Goal: Task Accomplishment & Management: Manage account settings

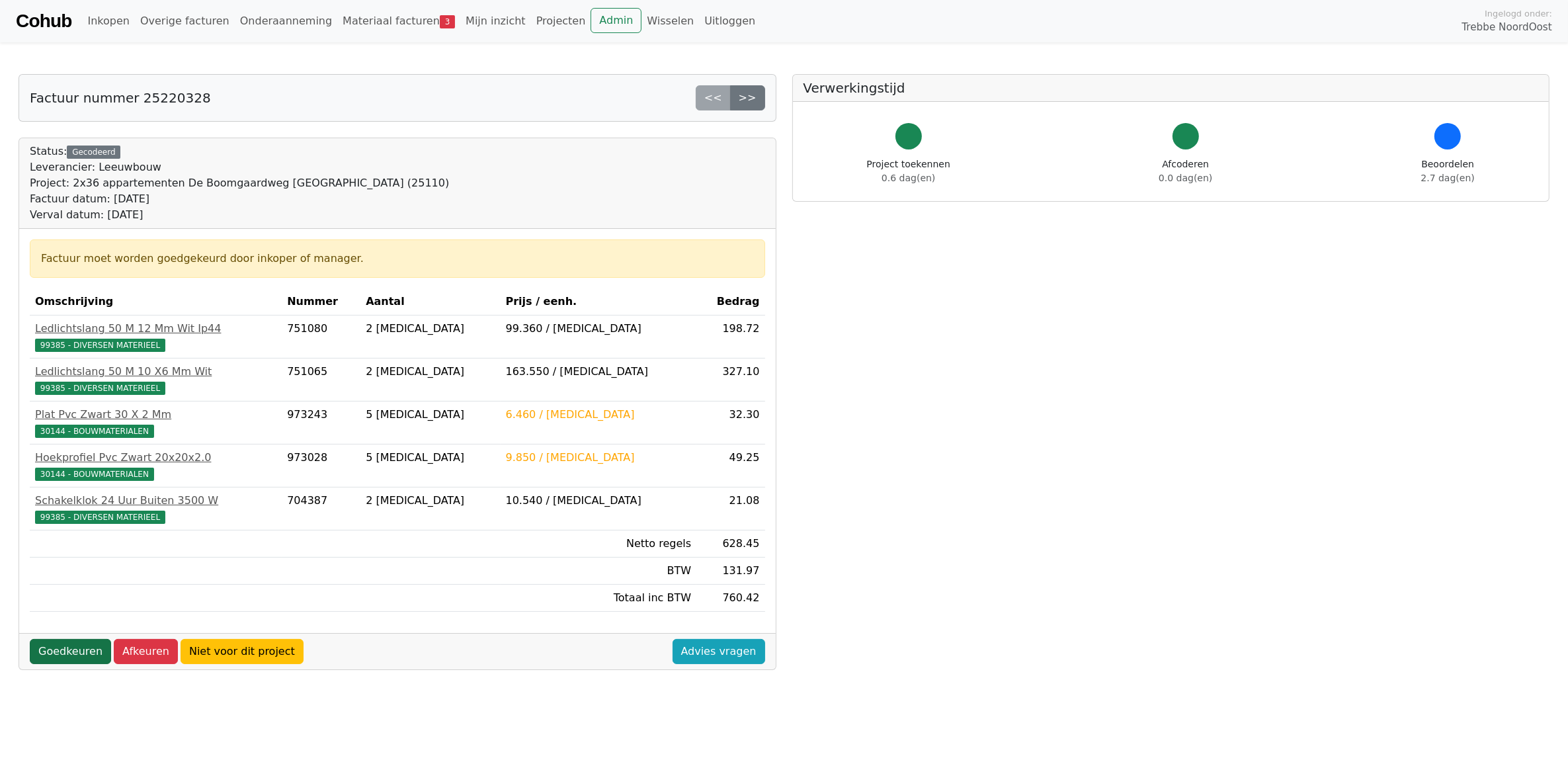
click at [64, 657] on link "Goedkeuren" at bounding box center [70, 651] width 81 height 25
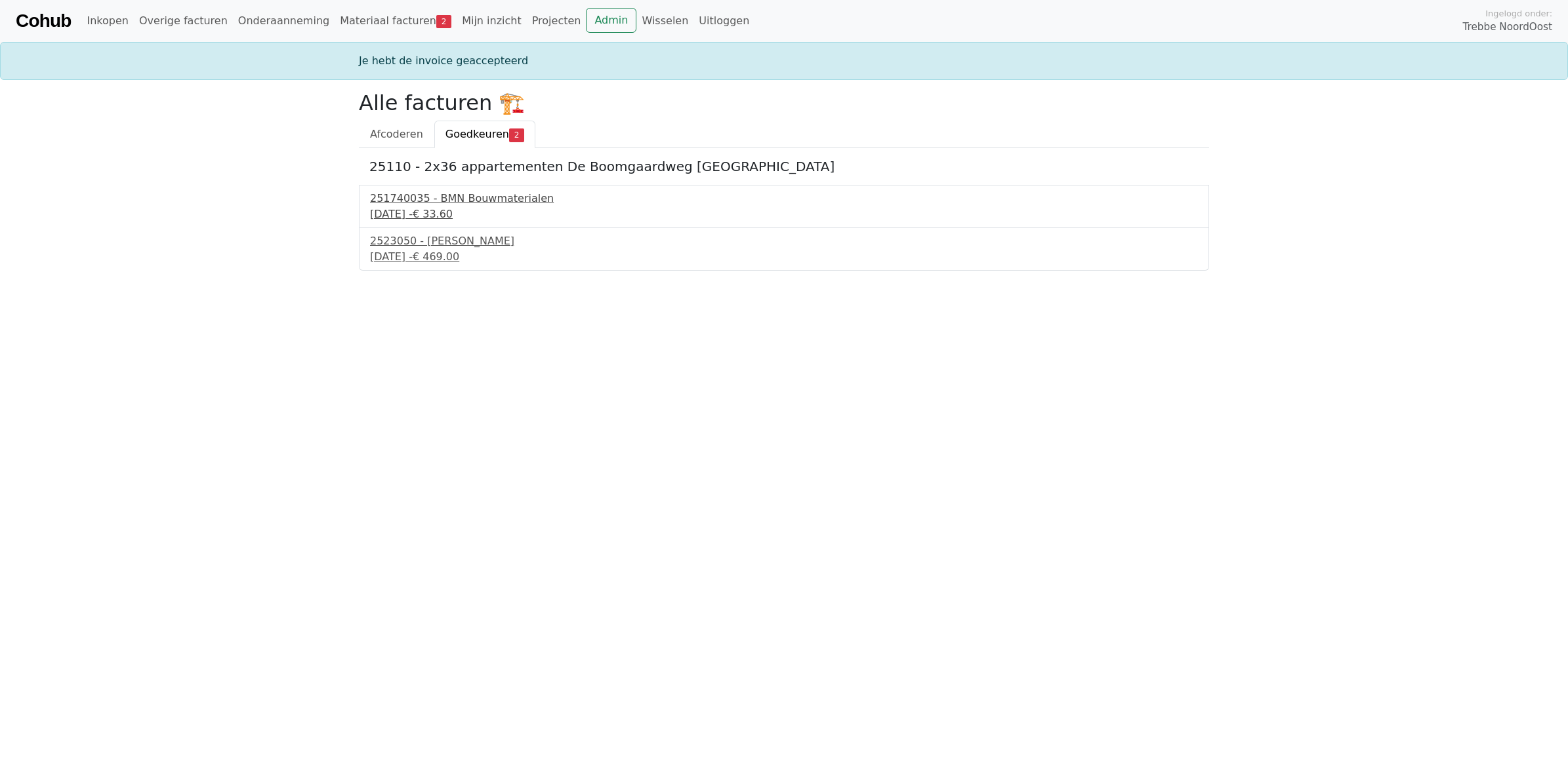
click at [453, 210] on span "€ 33.60" at bounding box center [433, 214] width 40 height 13
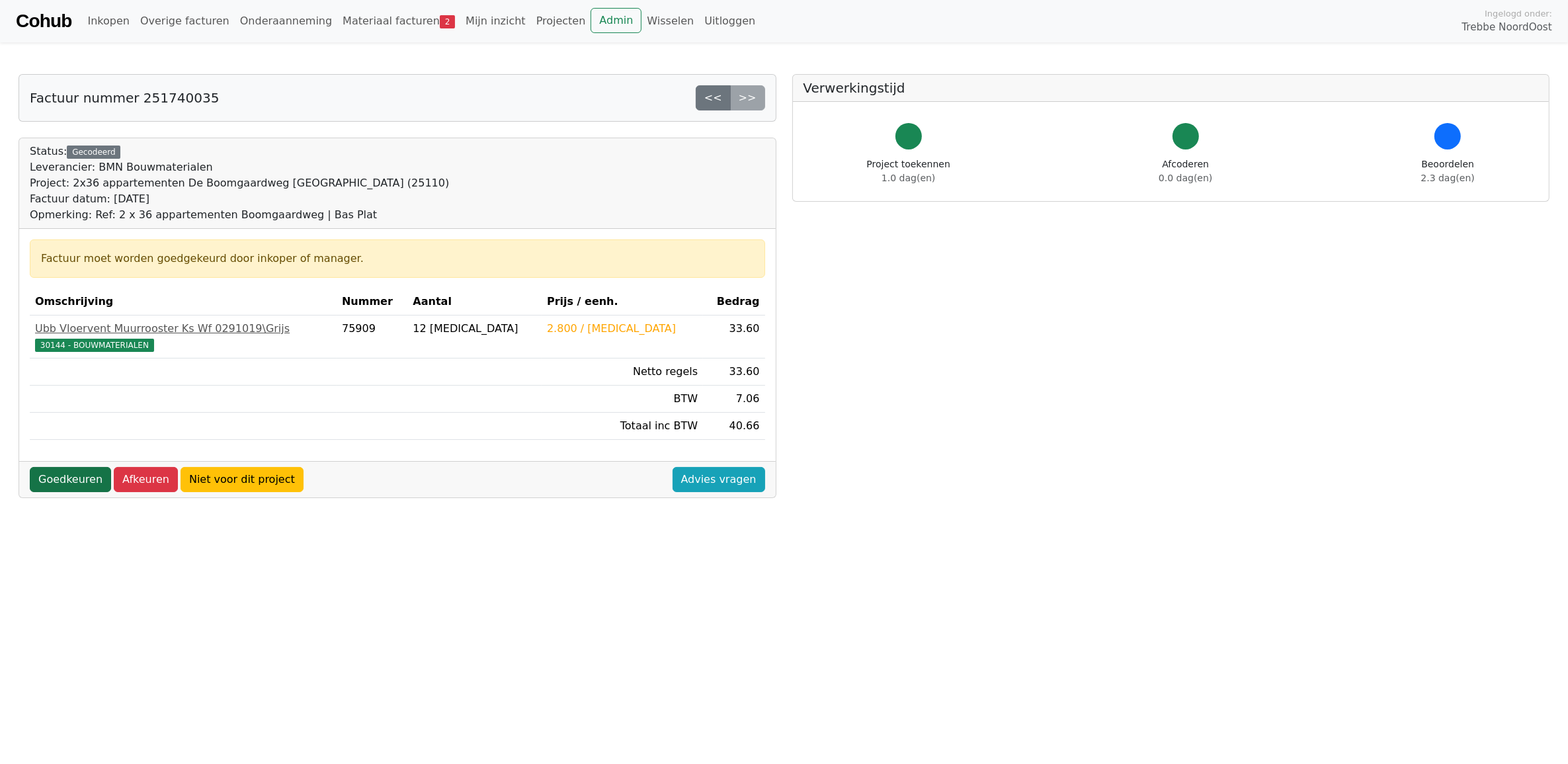
click at [68, 481] on link "Goedkeuren" at bounding box center [70, 479] width 81 height 25
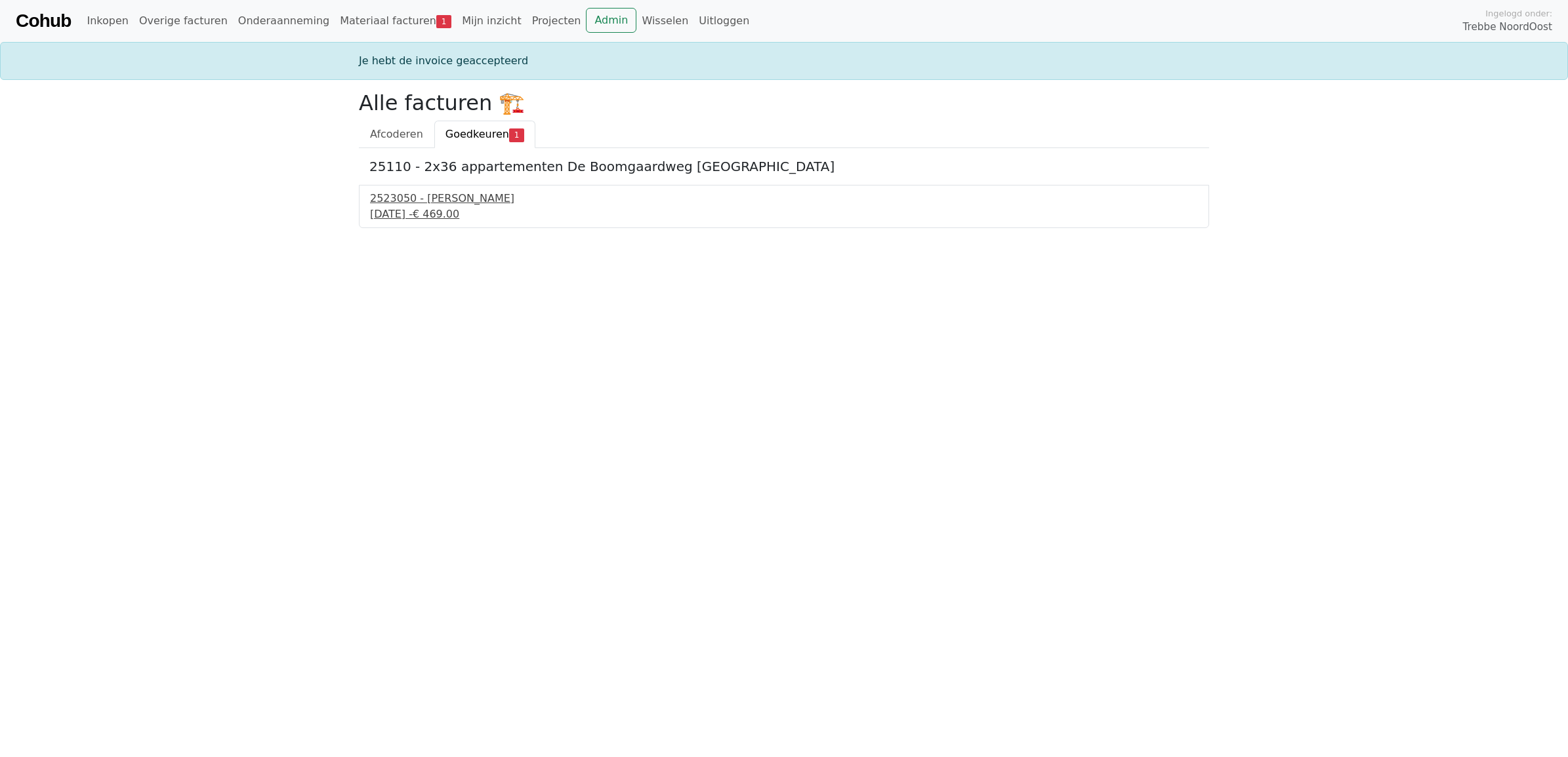
click at [434, 211] on div "3 oktober 2025 - € 469.00" at bounding box center [783, 215] width 828 height 16
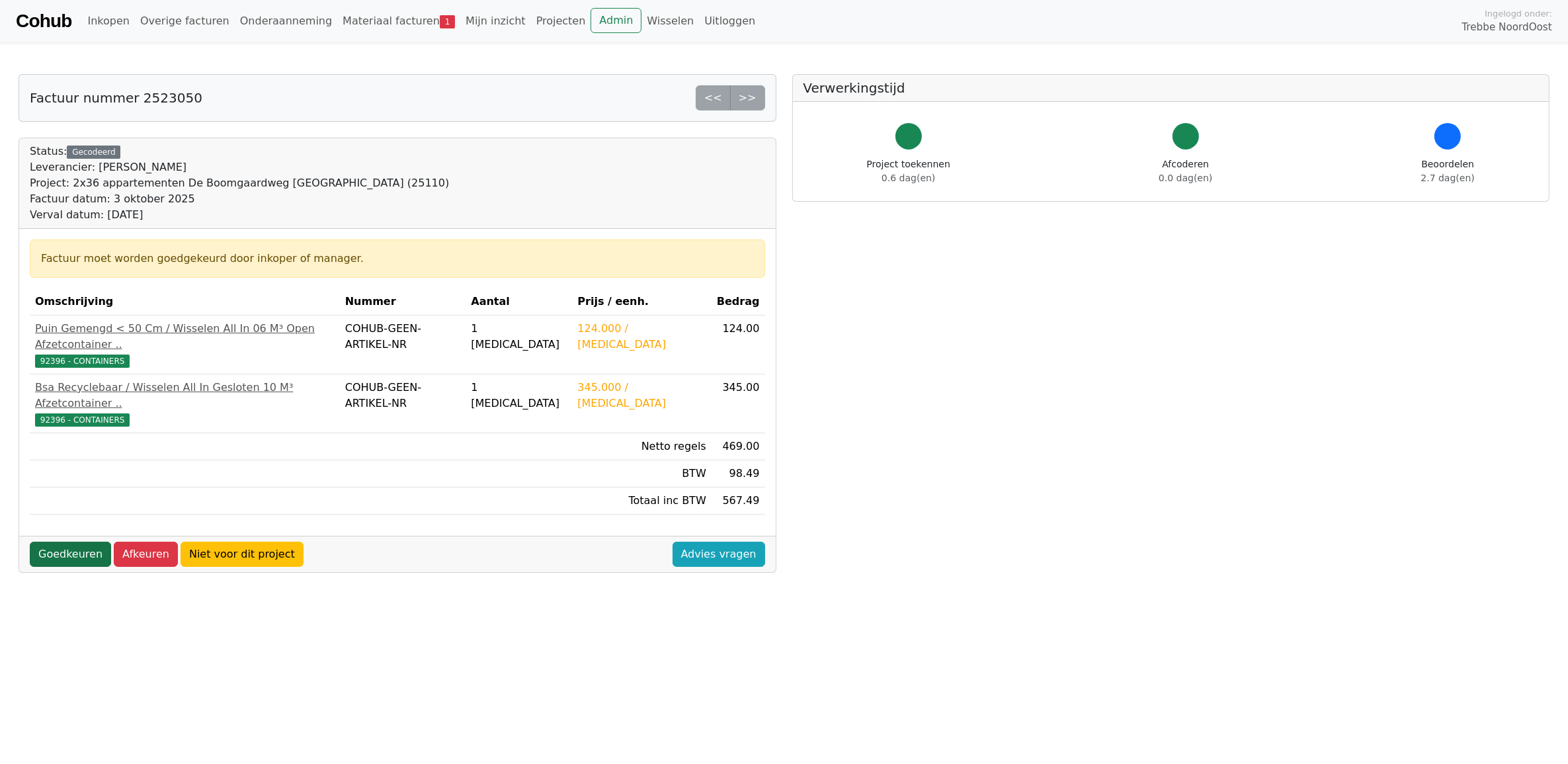
click at [76, 542] on link "Goedkeuren" at bounding box center [70, 554] width 81 height 25
